Goal: Task Accomplishment & Management: Manage account settings

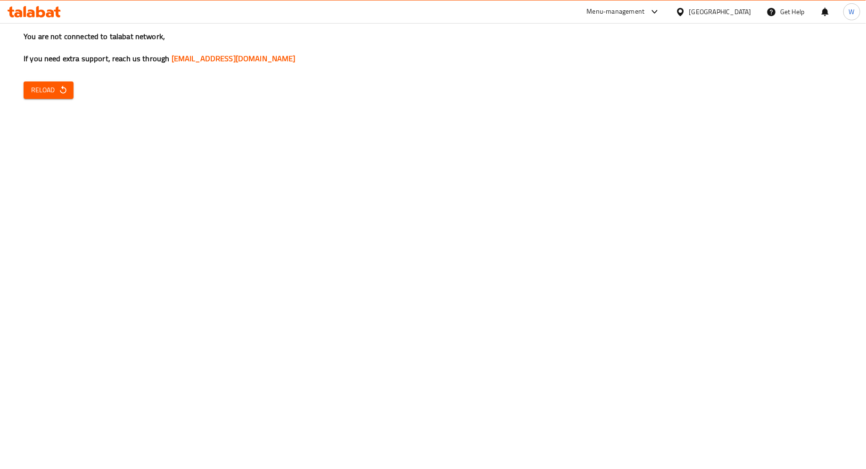
click at [61, 93] on icon "button" at bounding box center [63, 90] width 6 height 8
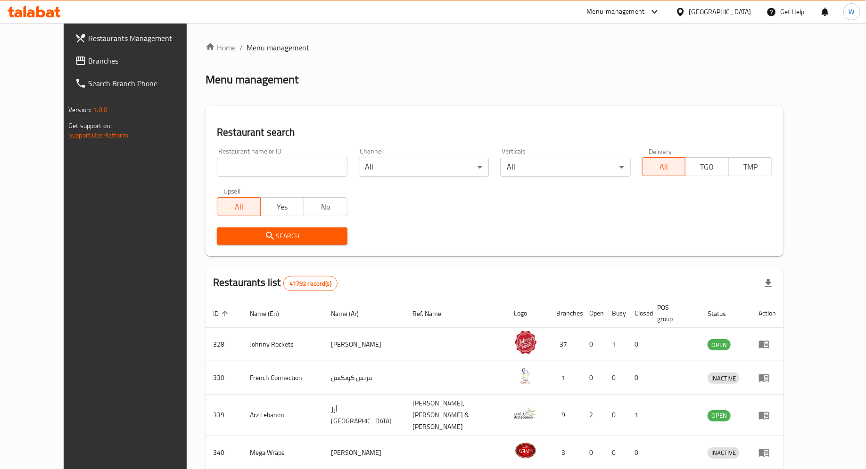
click at [224, 169] on input "search" at bounding box center [282, 167] width 130 height 19
type input "intizar"
click at [266, 237] on span "Search" at bounding box center [281, 236] width 115 height 12
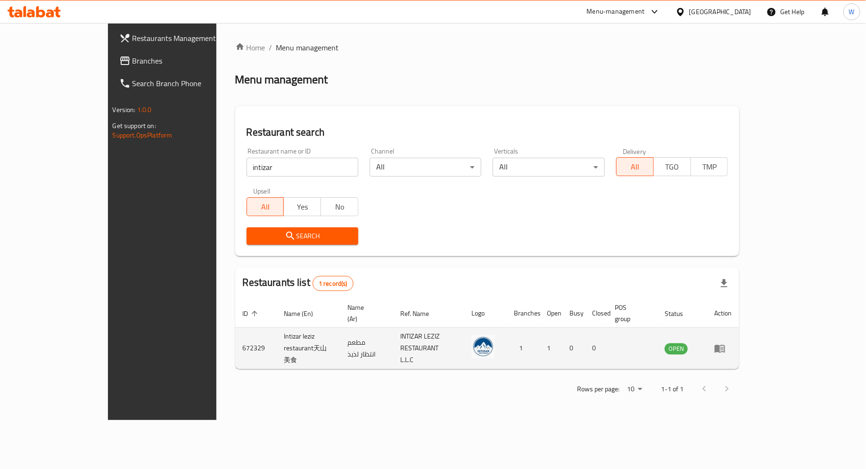
click at [725, 345] on icon "enhanced table" at bounding box center [719, 349] width 10 height 8
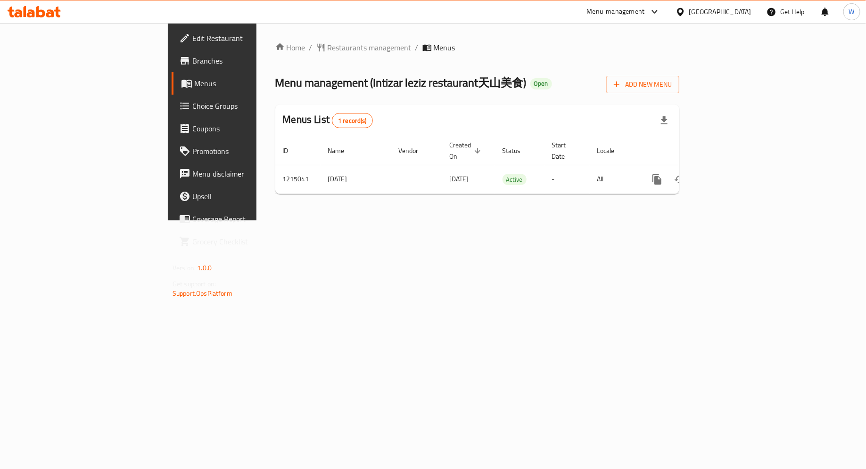
click at [192, 57] on span "Branches" at bounding box center [248, 60] width 113 height 11
click at [192, 42] on span "Edit Restaurant" at bounding box center [248, 38] width 113 height 11
